Goal: Task Accomplishment & Management: Complete application form

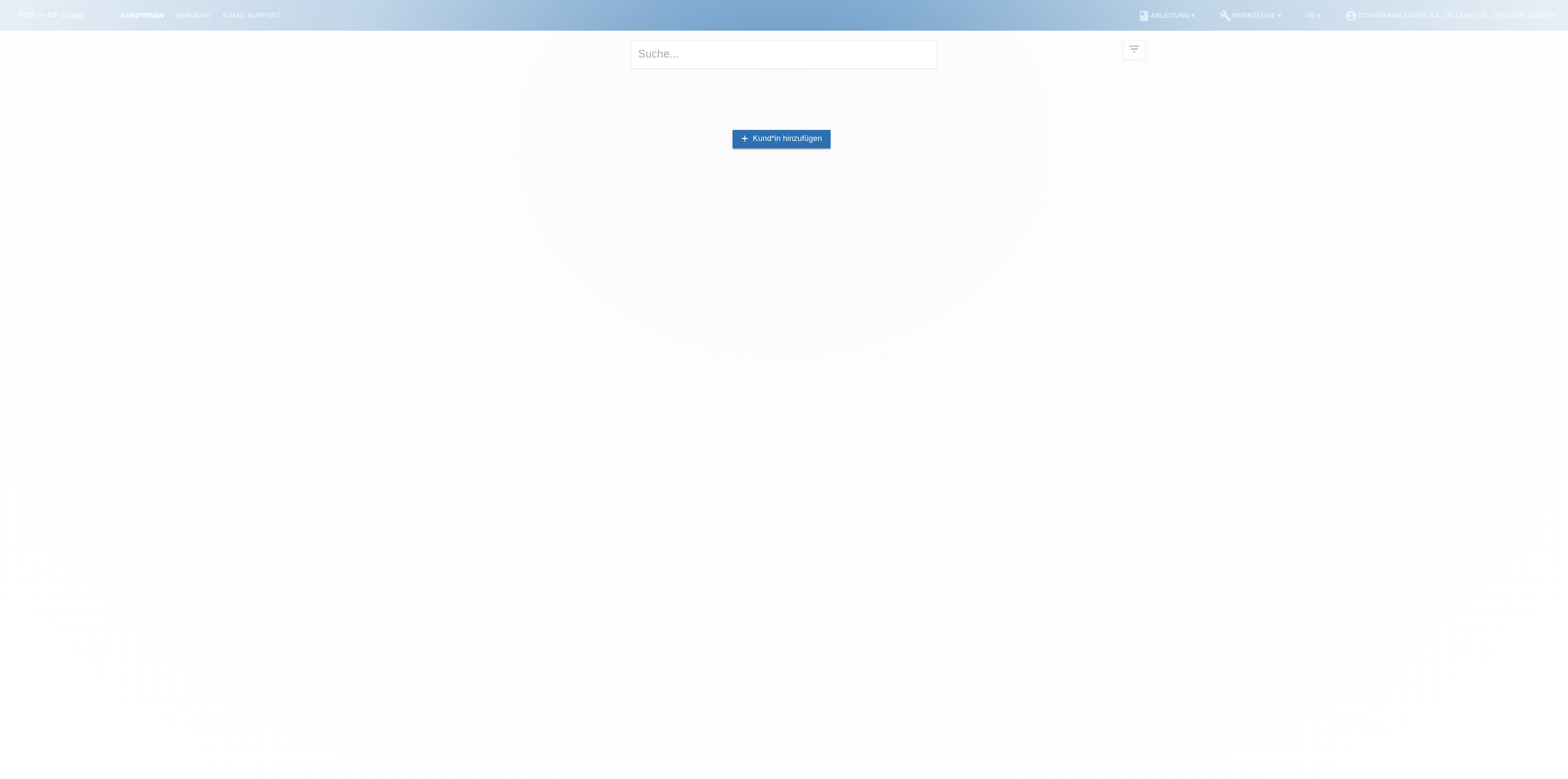
click at [661, 52] on div at bounding box center [784, 389] width 1568 height 779
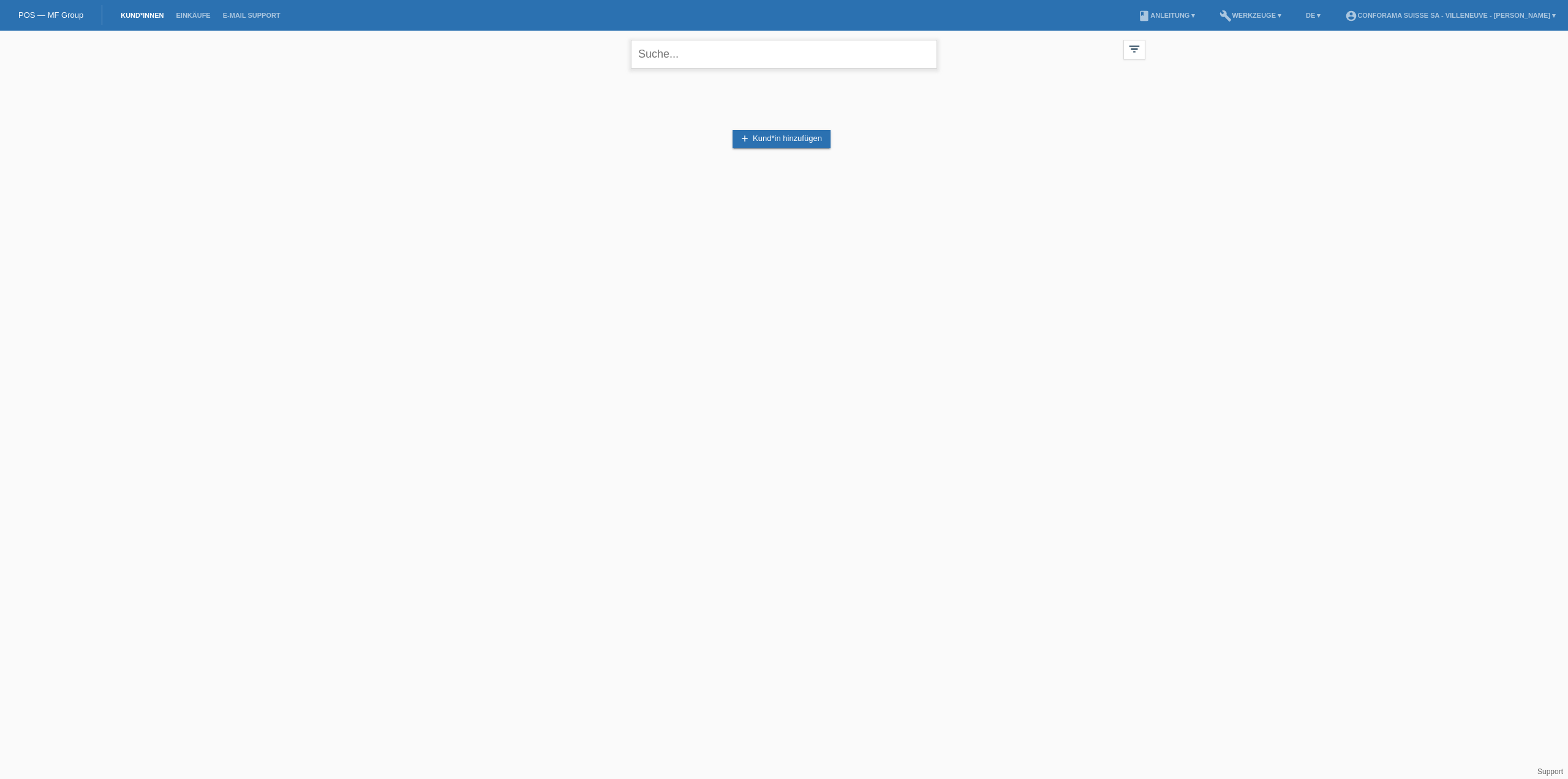
click at [661, 52] on input "text" at bounding box center [784, 54] width 307 height 29
click at [52, 14] on link "POS — MF Group" at bounding box center [51, 15] width 65 height 9
click at [1308, 14] on link "DE ▾" at bounding box center [1314, 15] width 27 height 7
click at [1292, 43] on span "Français" at bounding box center [1281, 46] width 34 height 14
click at [791, 139] on link "add Enregistrer le client" at bounding box center [781, 139] width 97 height 18
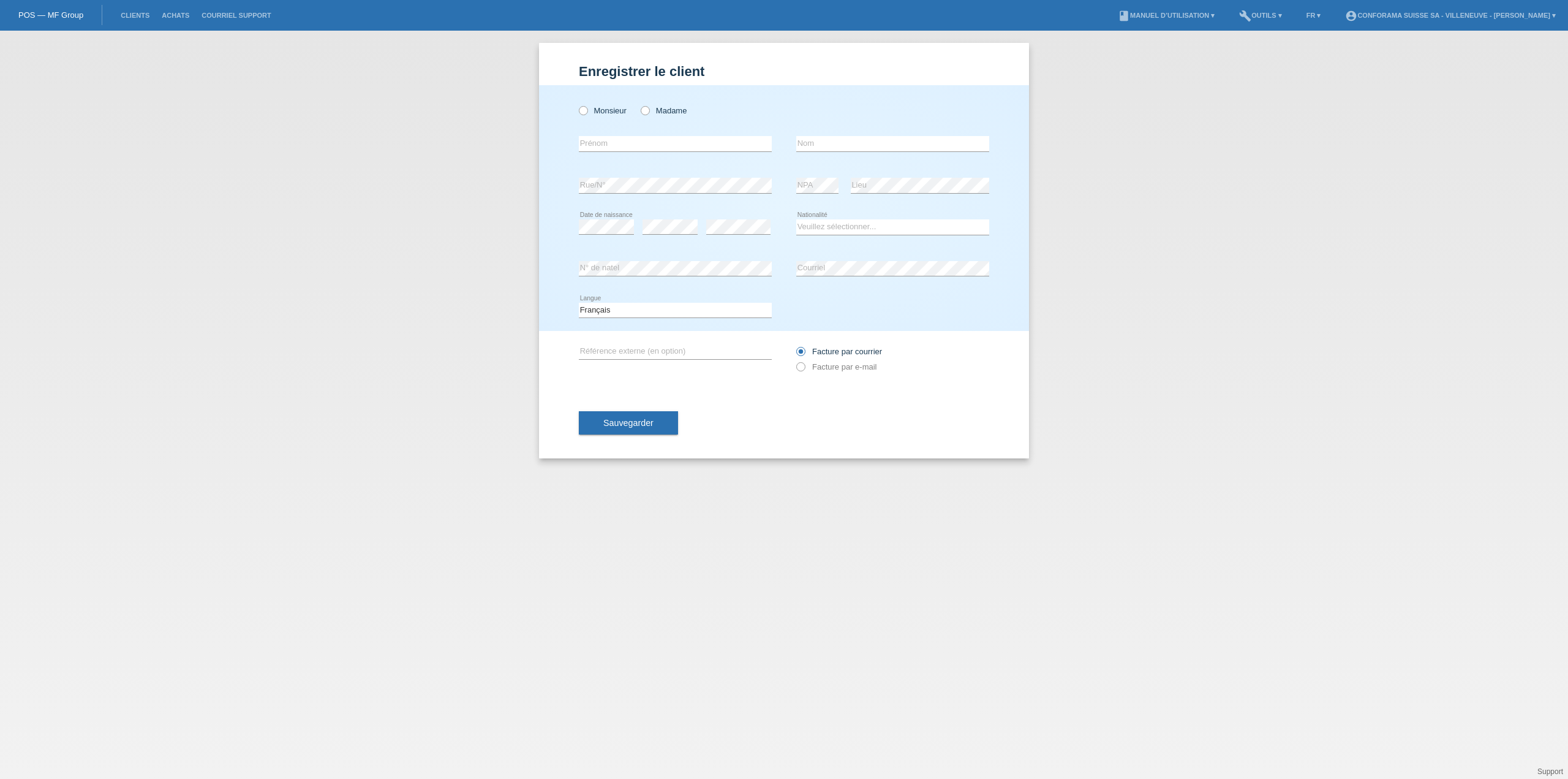
click at [662, 103] on div "Monsieur Madame" at bounding box center [675, 110] width 193 height 25
